Goal: Register for event/course

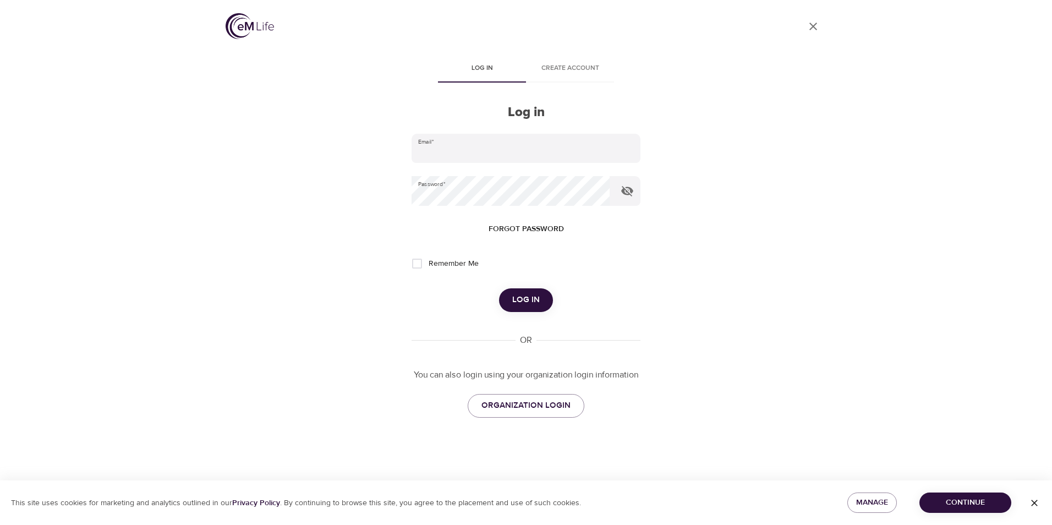
type input "[PERSON_NAME][EMAIL_ADDRESS][PERSON_NAME][DOMAIN_NAME]"
click at [528, 298] on span "Log in" at bounding box center [526, 300] width 28 height 14
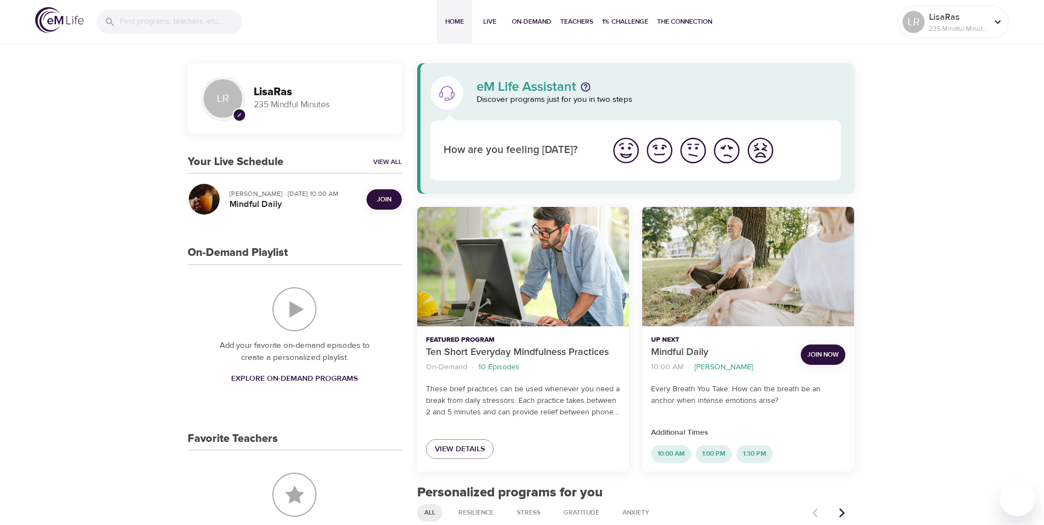
click at [376, 195] on span "Join" at bounding box center [384, 200] width 22 height 12
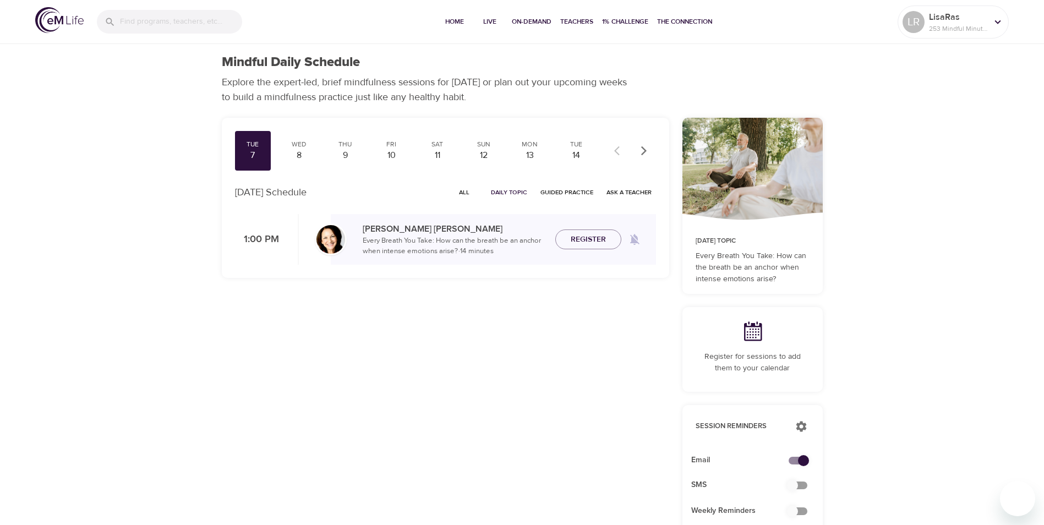
click at [638, 154] on icon "button" at bounding box center [643, 150] width 11 height 11
click at [252, 151] on div "14" at bounding box center [253, 155] width 28 height 13
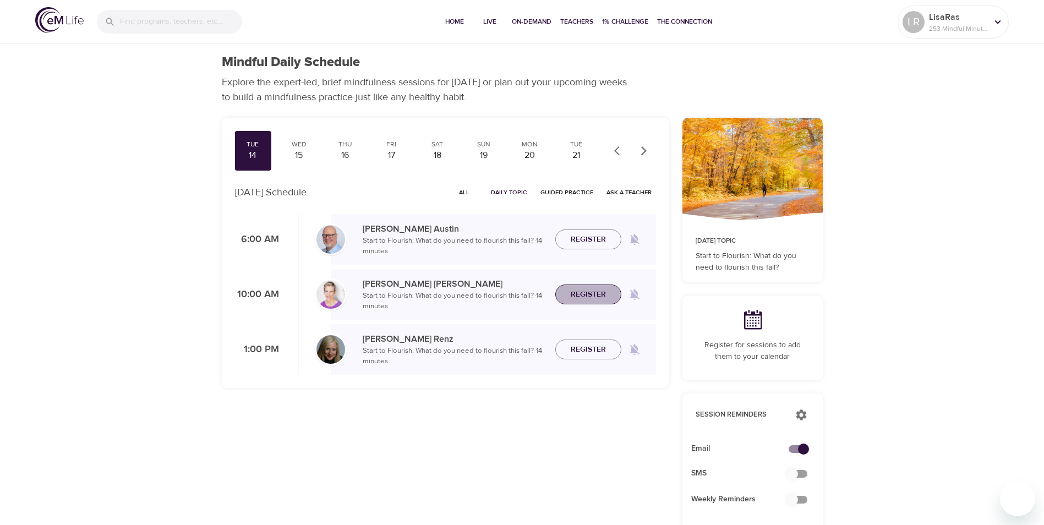
click at [587, 297] on span "Register" at bounding box center [588, 295] width 35 height 14
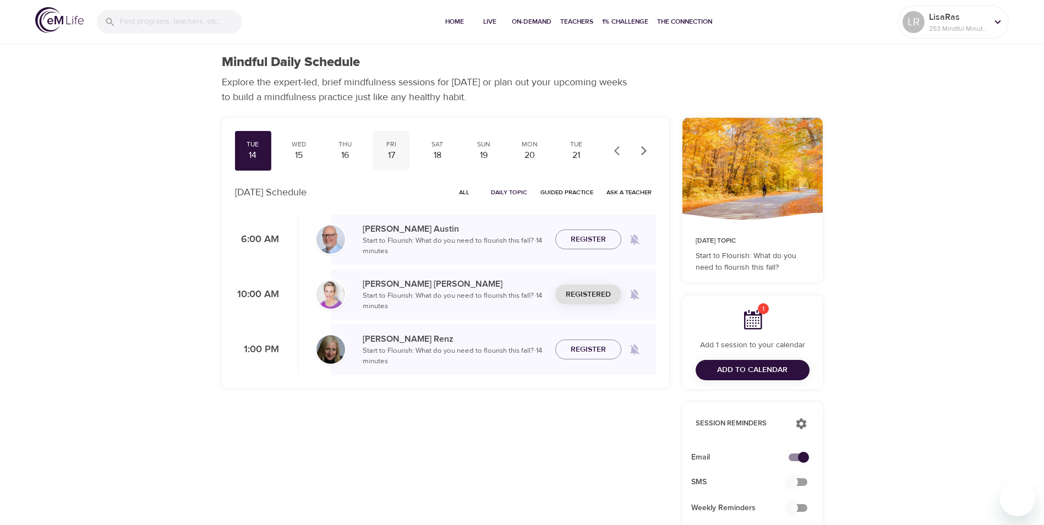
click at [391, 151] on div "17" at bounding box center [392, 155] width 28 height 13
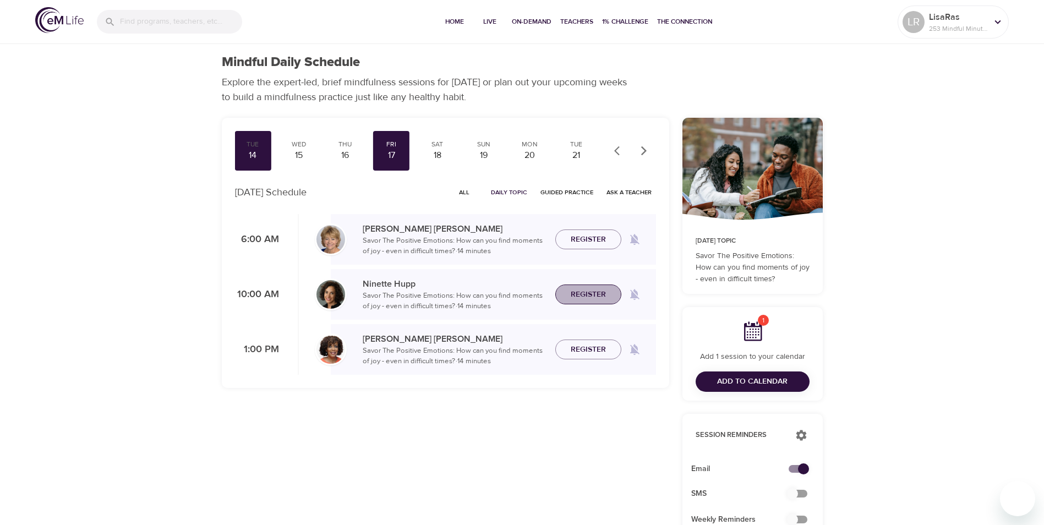
click at [586, 294] on span "Register" at bounding box center [588, 295] width 35 height 14
drag, startPoint x: 993, startPoint y: 23, endPoint x: 992, endPoint y: 30, distance: 7.2
click at [993, 23] on icon at bounding box center [998, 22] width 12 height 12
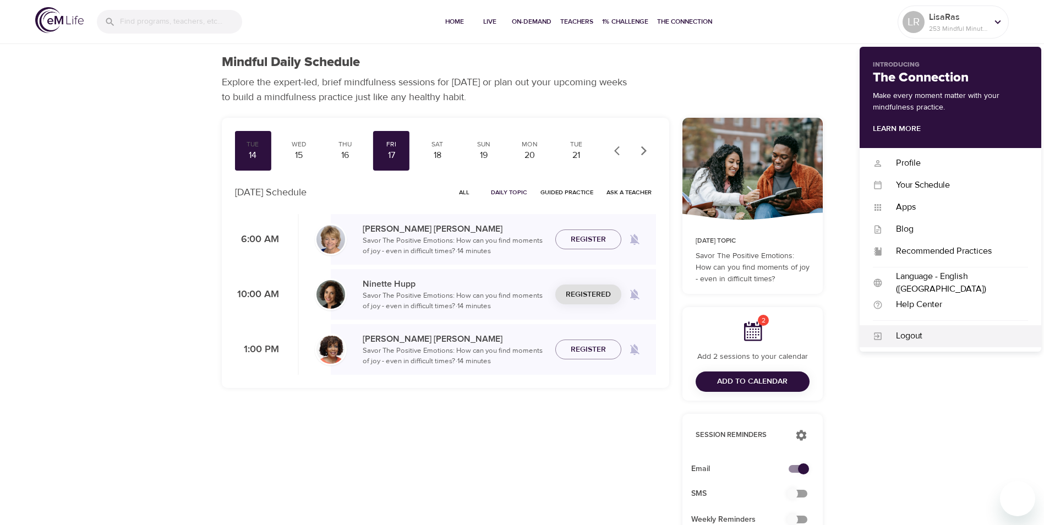
click at [921, 335] on div "Logout" at bounding box center [955, 336] width 145 height 13
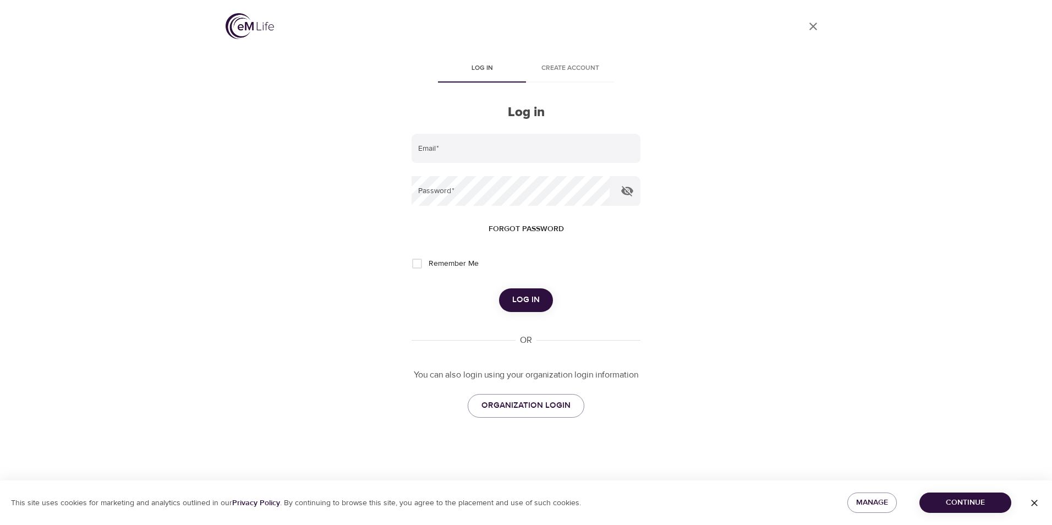
type input "[PERSON_NAME][EMAIL_ADDRESS][PERSON_NAME][DOMAIN_NAME]"
